Goal: Download file/media: Download file/media

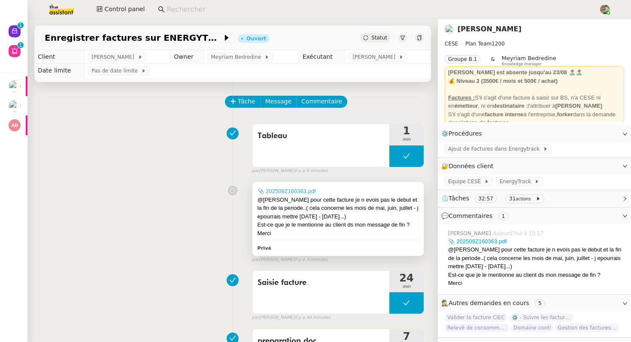
click at [289, 189] on link "📎 202509Z160363.pdf" at bounding box center [287, 191] width 58 height 6
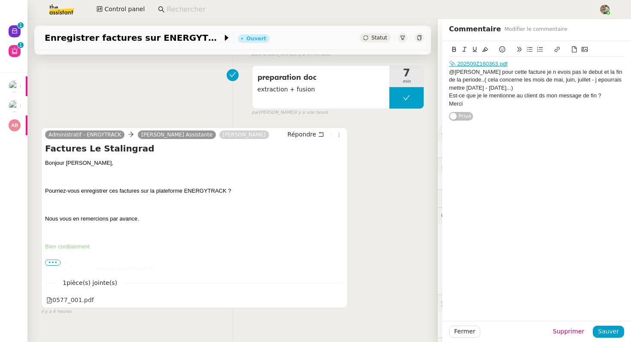
scroll to position [278, 0]
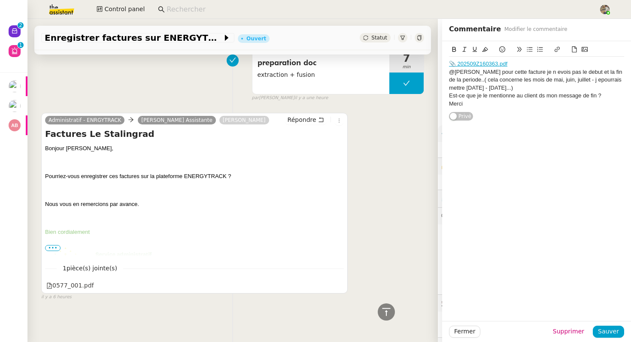
click at [48, 246] on span "•••" at bounding box center [52, 248] width 15 height 6
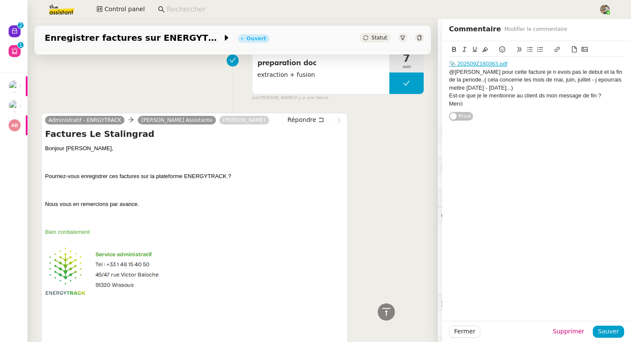
scroll to position [421, 0]
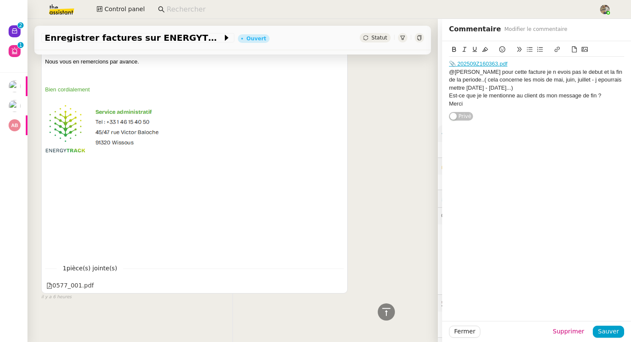
click at [72, 293] on div "Administratif - ENRGYTRACK [PERSON_NAME] Assistante [PERSON_NAME] Répondre Fact…" at bounding box center [194, 132] width 306 height 324
click at [78, 288] on div "0577_001.pdf" at bounding box center [70, 286] width 48 height 10
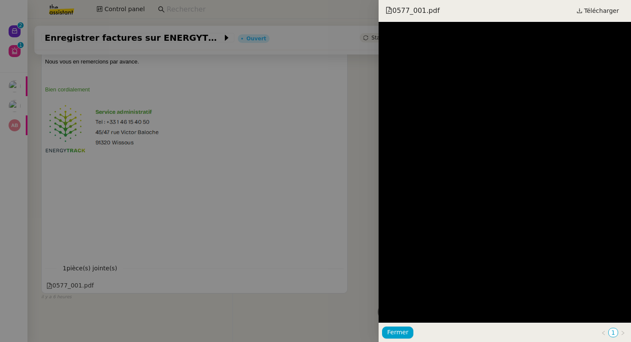
click at [224, 162] on div at bounding box center [315, 171] width 631 height 342
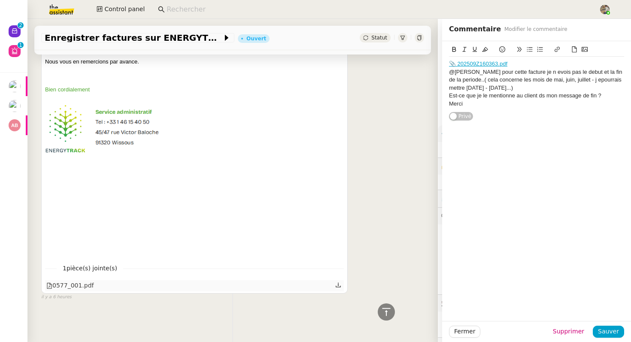
click at [89, 290] on div "0577_001.pdf" at bounding box center [70, 286] width 48 height 10
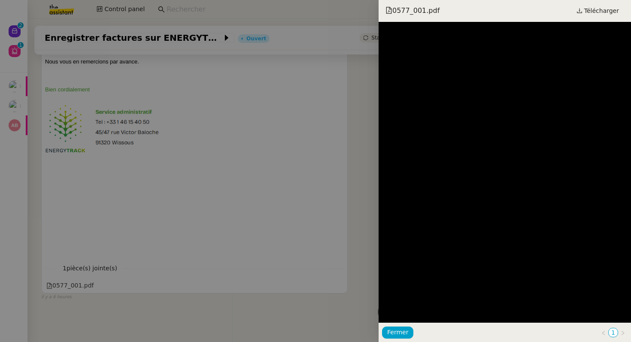
click at [302, 106] on div at bounding box center [315, 171] width 631 height 342
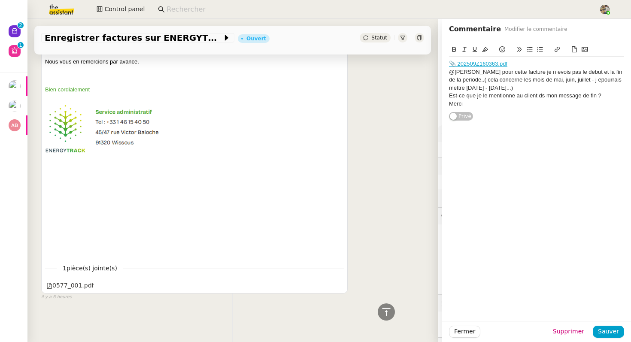
scroll to position [0, 0]
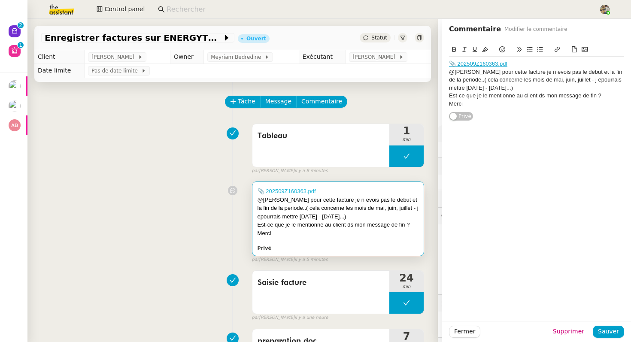
click at [294, 191] on link "📎 202509Z160363.pdf" at bounding box center [287, 191] width 58 height 6
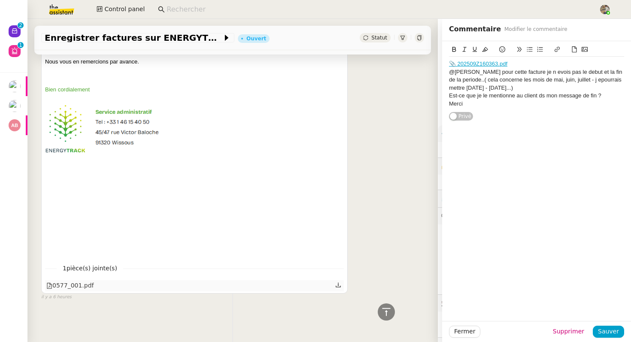
click at [73, 290] on div "0577_001.pdf" at bounding box center [70, 286] width 48 height 10
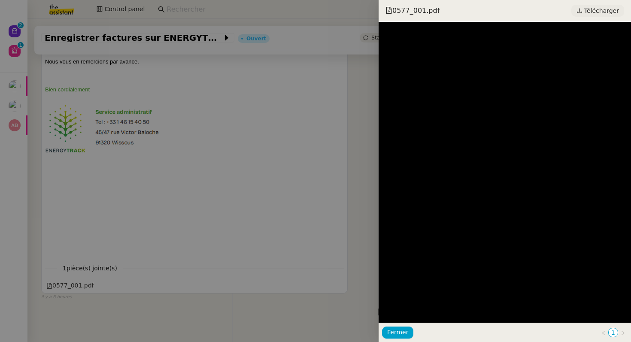
click at [597, 12] on span "Télécharger" at bounding box center [601, 10] width 35 height 11
click at [308, 153] on div at bounding box center [315, 171] width 631 height 342
